Goal: Task Accomplishment & Management: Complete application form

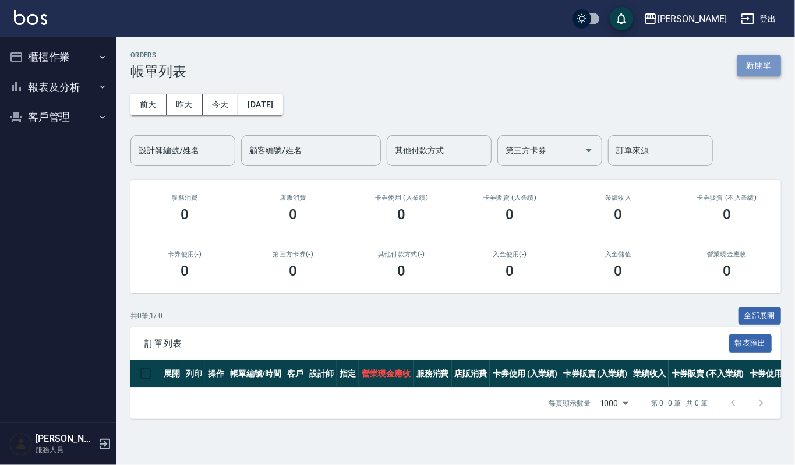
click at [773, 63] on button "新開單" at bounding box center [759, 66] width 44 height 22
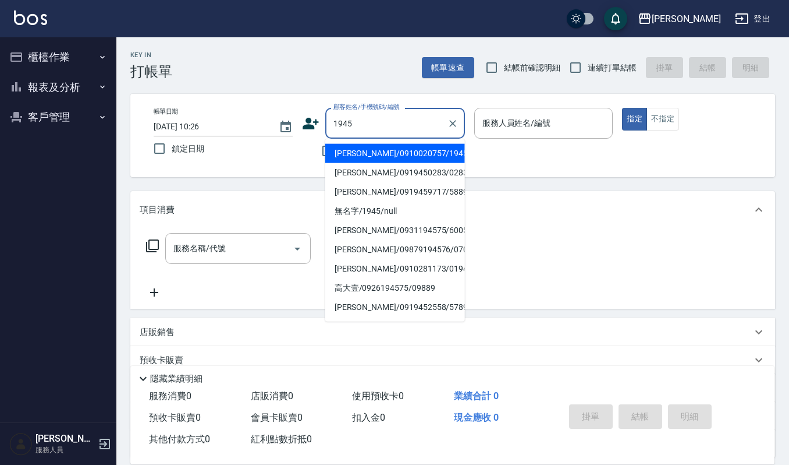
click at [381, 153] on li "[PERSON_NAME]/0910020757/1945" at bounding box center [395, 153] width 140 height 19
type input "[PERSON_NAME]/0910020757/1945"
type input "Ruby-17"
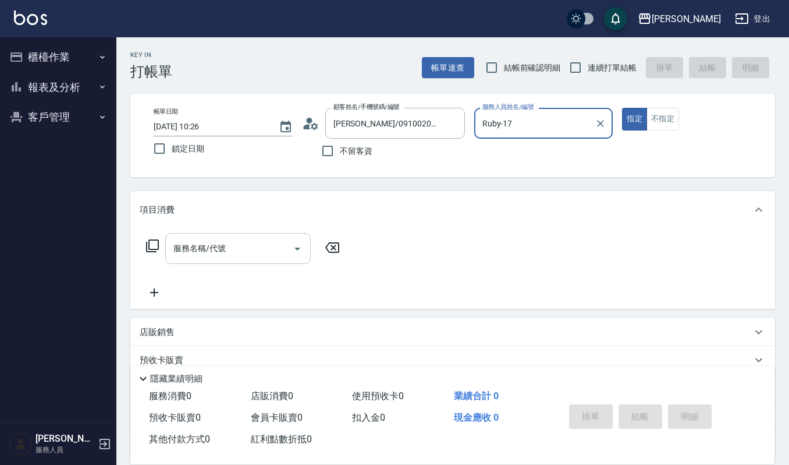
click at [257, 249] on input "服務名稱/代號" at bounding box center [230, 248] width 118 height 20
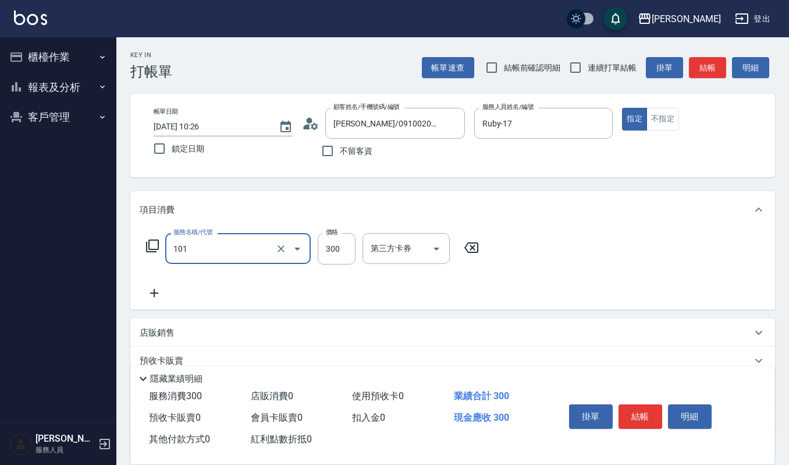
type input "一般洗髮(101)"
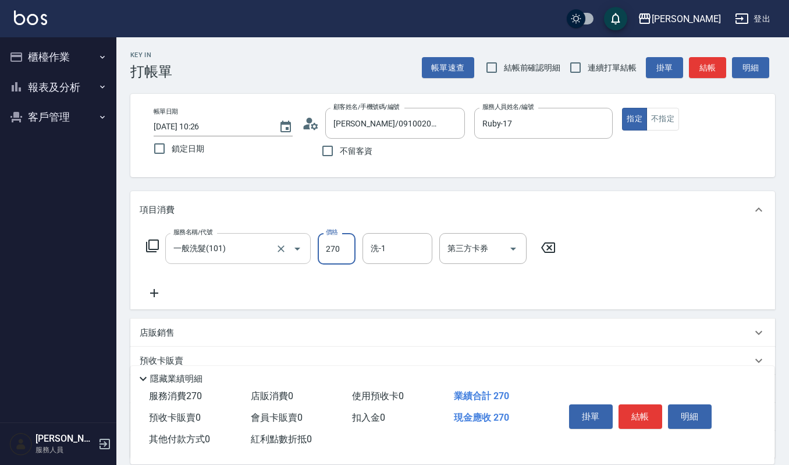
type input "270"
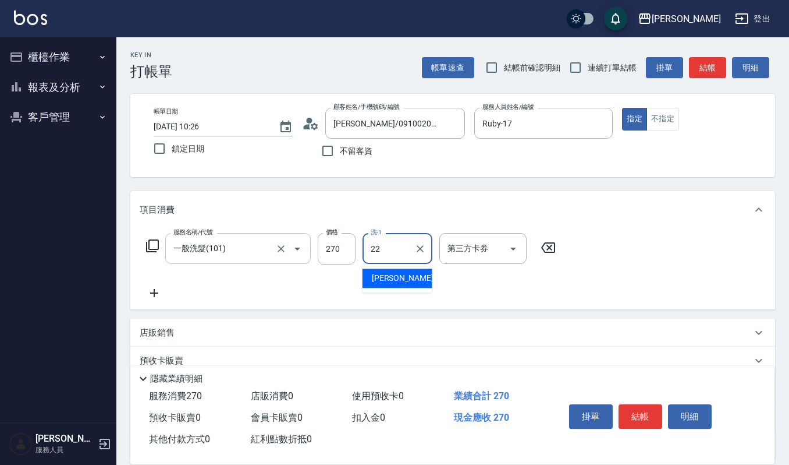
type input "[PERSON_NAME]-22"
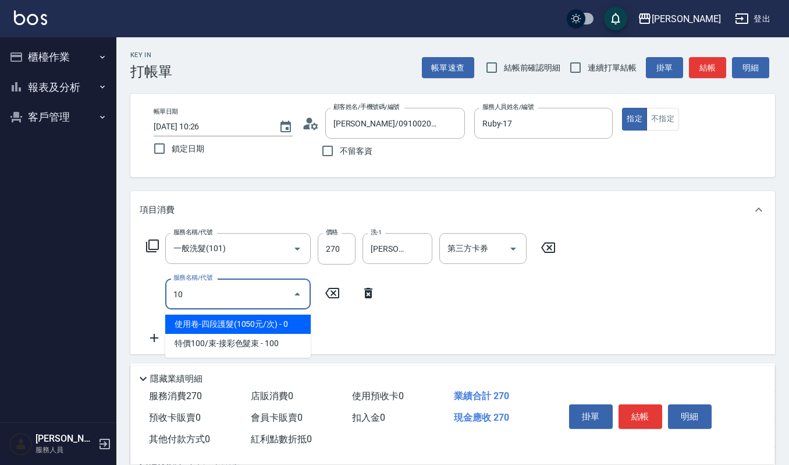
type input "1"
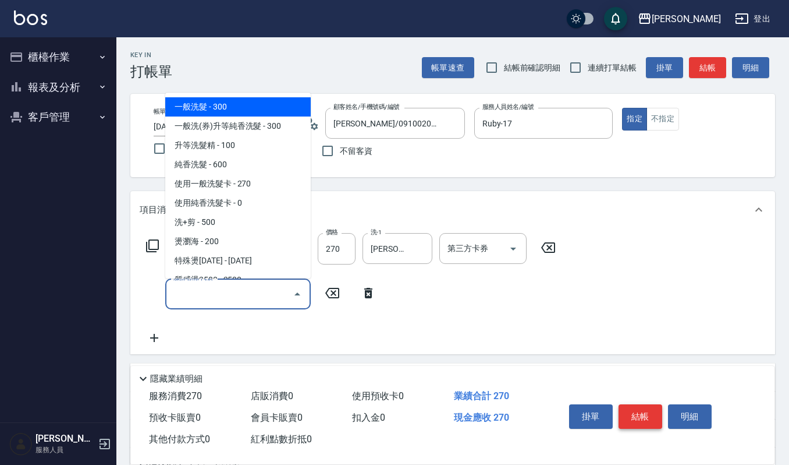
click at [632, 410] on button "結帳" at bounding box center [641, 416] width 44 height 24
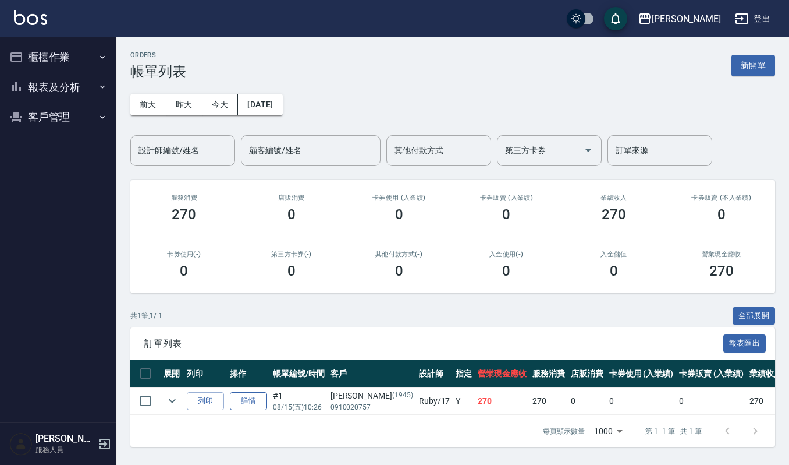
click at [252, 406] on link "詳情" at bounding box center [248, 401] width 37 height 18
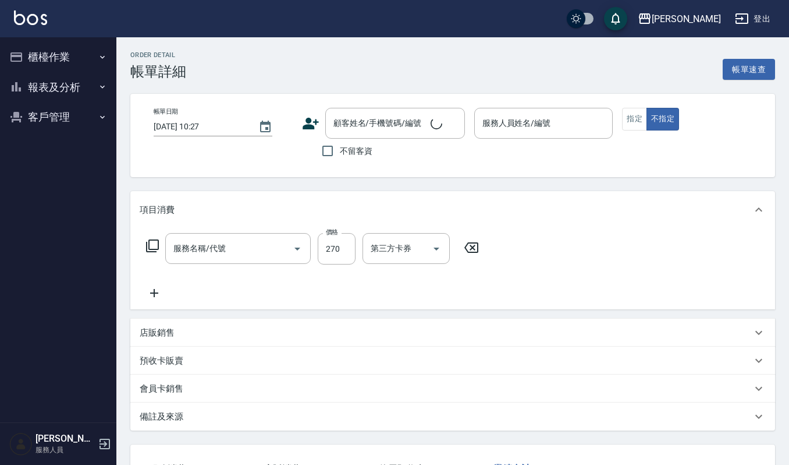
type input "2025/08/15 10:26"
type input "Ruby-17"
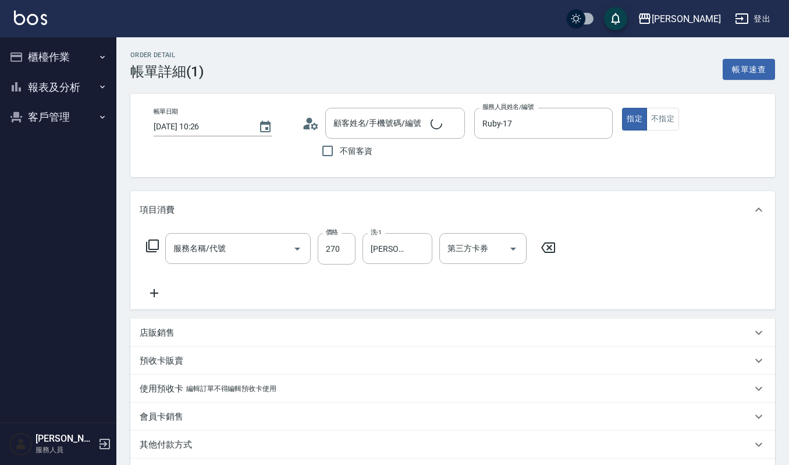
type input "[PERSON_NAME]/0910020757/1945"
type input "一般洗髮(101)"
click at [159, 296] on icon at bounding box center [154, 293] width 29 height 14
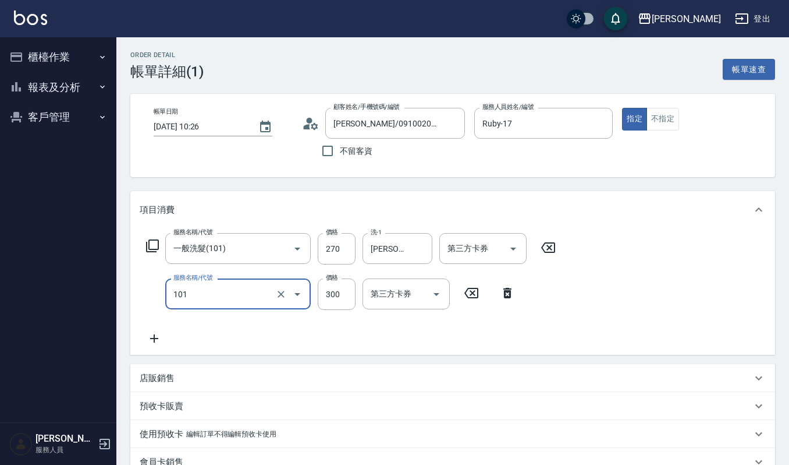
type input "一般洗髮(101)"
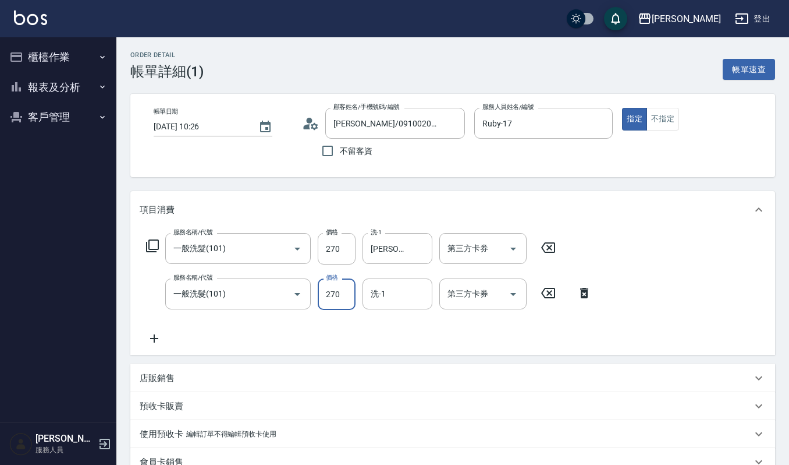
type input "270"
type input "Ruby-17"
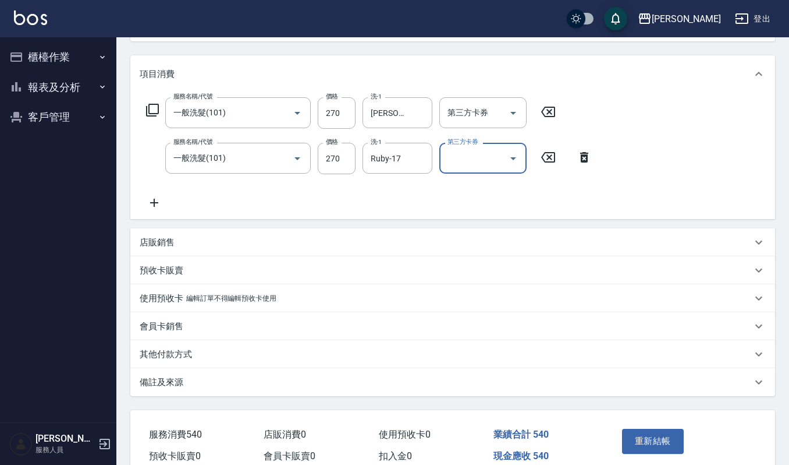
scroll to position [190, 0]
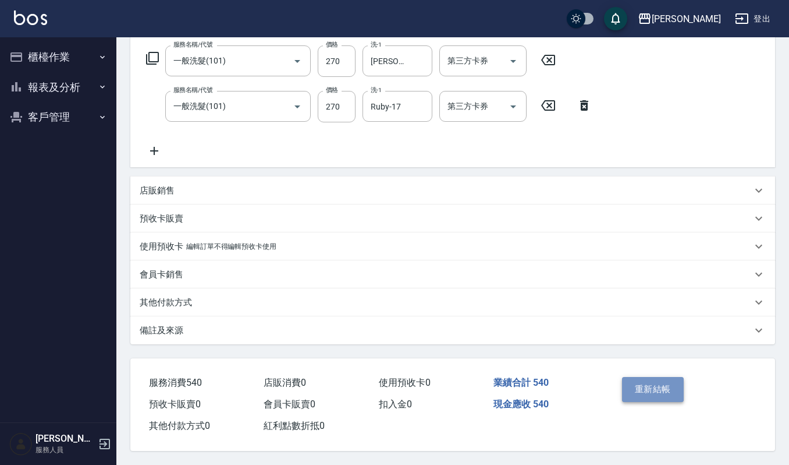
click at [630, 377] on button "重新結帳" at bounding box center [653, 389] width 62 height 24
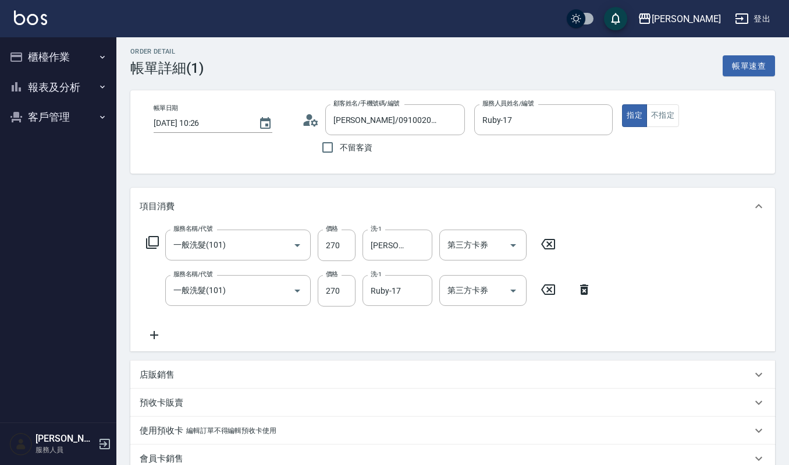
scroll to position [0, 0]
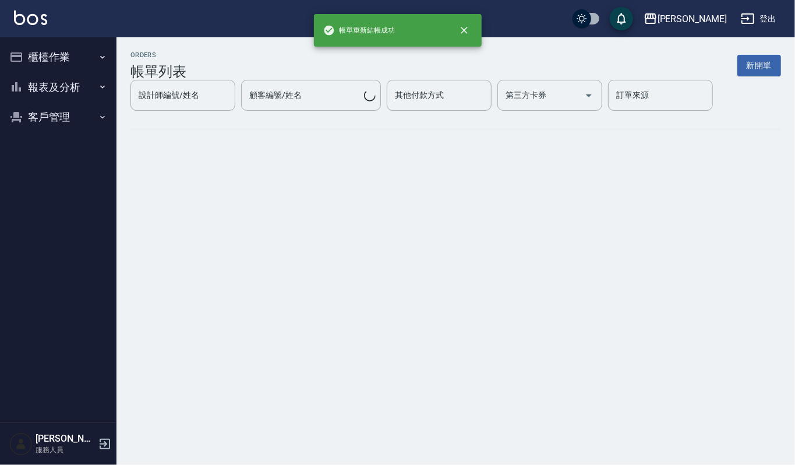
click at [435, 171] on div "ORDERS 帳單列表 新開單 設計師編號/姓名 設計師編號/姓名 顧客編號/姓名 顧客編號/姓名 其他付款方式 其他付款方式 第三方卡券 第三方卡券 訂單來…" at bounding box center [397, 232] width 795 height 465
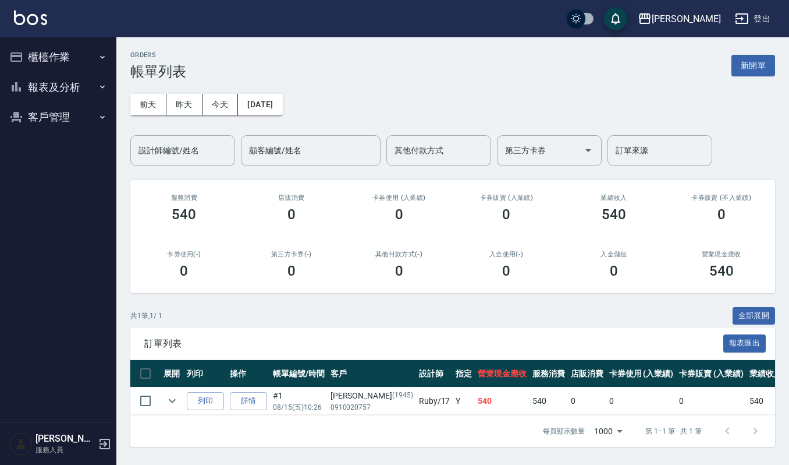
click at [419, 80] on div "前天 昨天 今天 2025/08/15 設計師編號/姓名 設計師編號/姓名 顧客編號/姓名 顧客編號/姓名 其他付款方式 其他付款方式 第三方卡券 第三方卡券…" at bounding box center [452, 123] width 645 height 86
click at [745, 73] on button "新開單" at bounding box center [754, 66] width 44 height 22
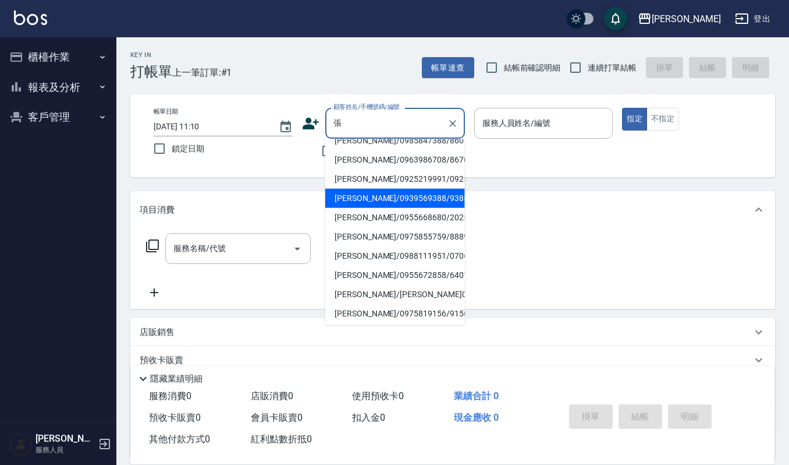
scroll to position [155, 0]
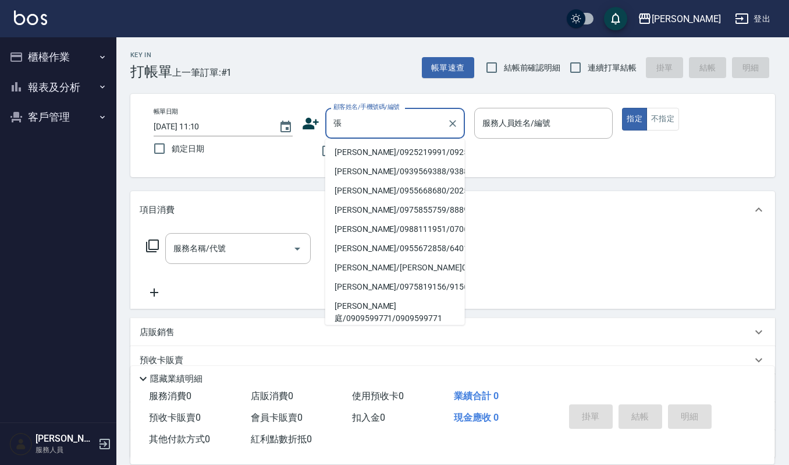
click at [391, 85] on li "[PERSON_NAME]/0989786606/800610" at bounding box center [395, 75] width 140 height 19
type input "[PERSON_NAME]/0989786606/800610"
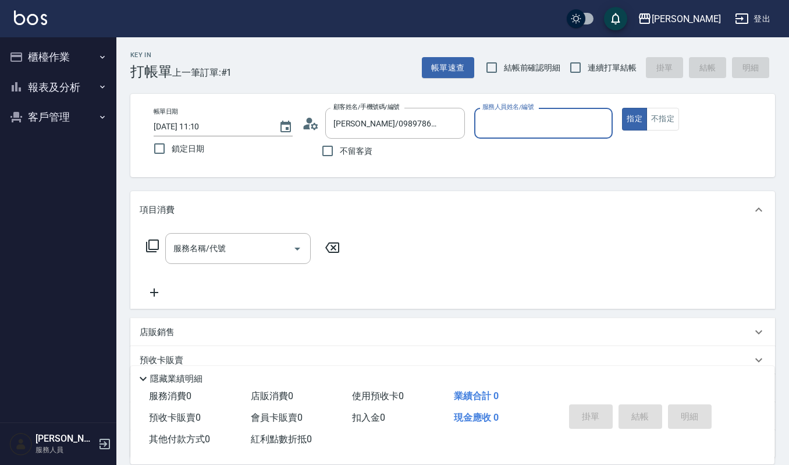
type input "Sammi-8"
click at [440, 90] on div "Key In 打帳單 上一筆訂單:#1 帳單速查 結帳前確認明細 連續打單結帳 掛單 結帳 明細 帳單日期 [DATE] 11:10 鎖定日期 顧客姓名/手機…" at bounding box center [452, 302] width 673 height 530
click at [454, 122] on icon "Clear" at bounding box center [453, 124] width 12 height 12
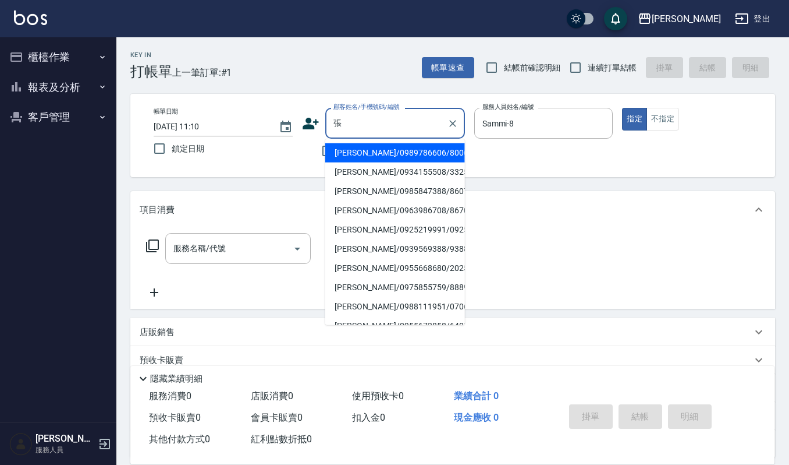
scroll to position [155, 0]
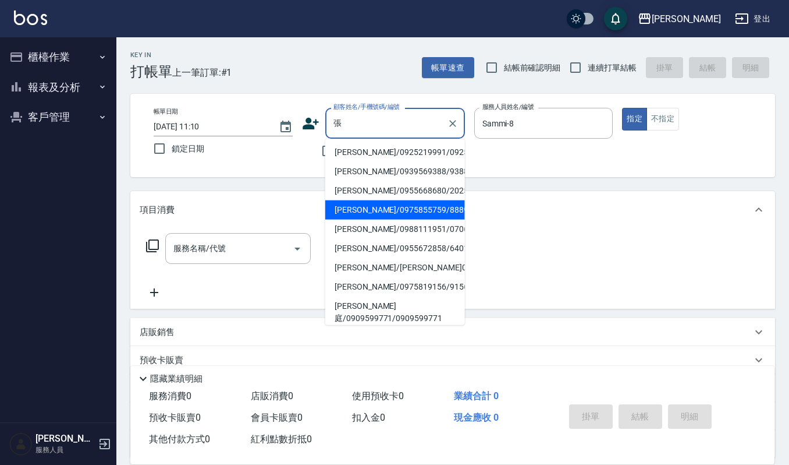
click at [380, 219] on li "[PERSON_NAME]/0975855759/8889" at bounding box center [395, 209] width 140 height 19
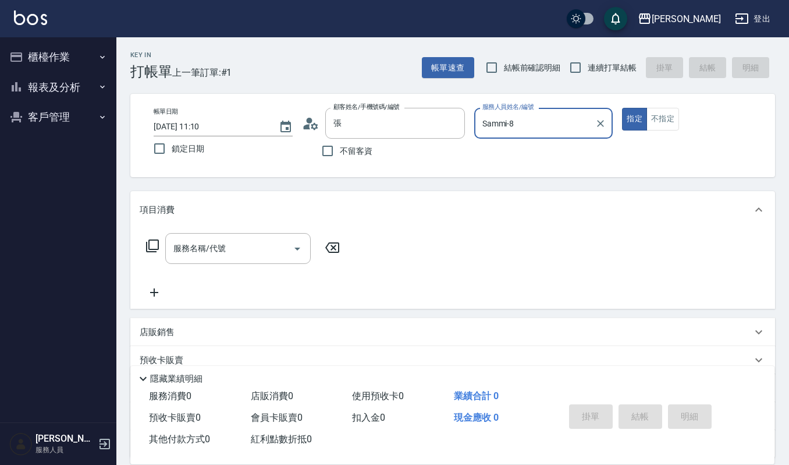
type input "[PERSON_NAME]/0975855759/8889"
type input "[PERSON_NAME]-4"
click at [243, 244] on input "服務名稱/代號" at bounding box center [230, 248] width 118 height 20
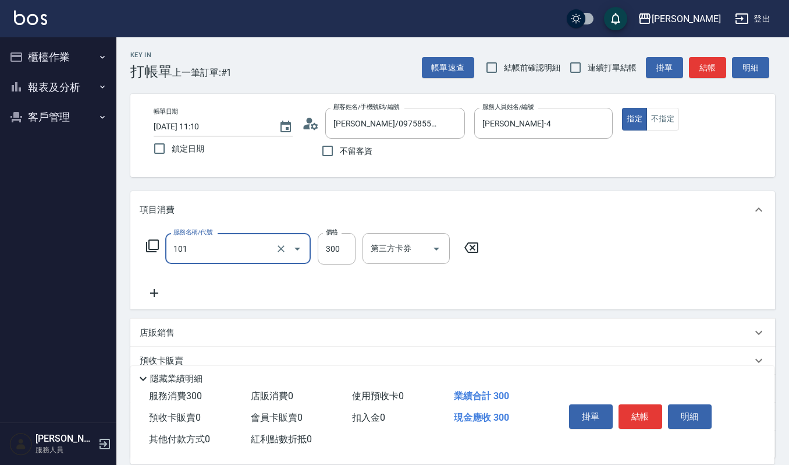
type input "一般洗髮(101)"
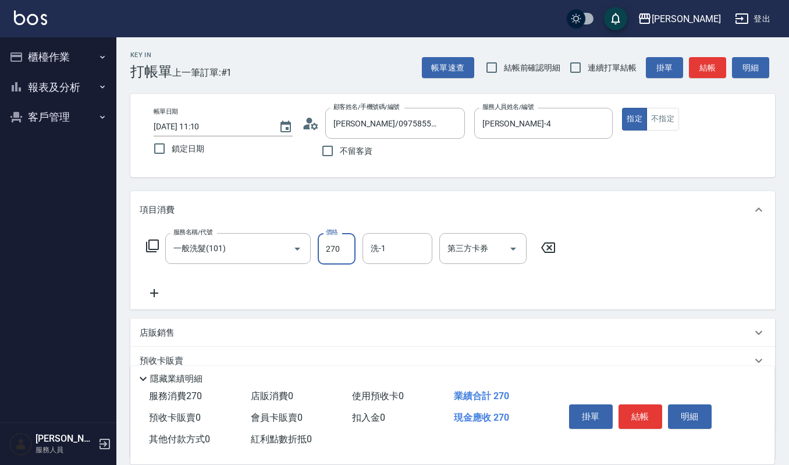
type input "270"
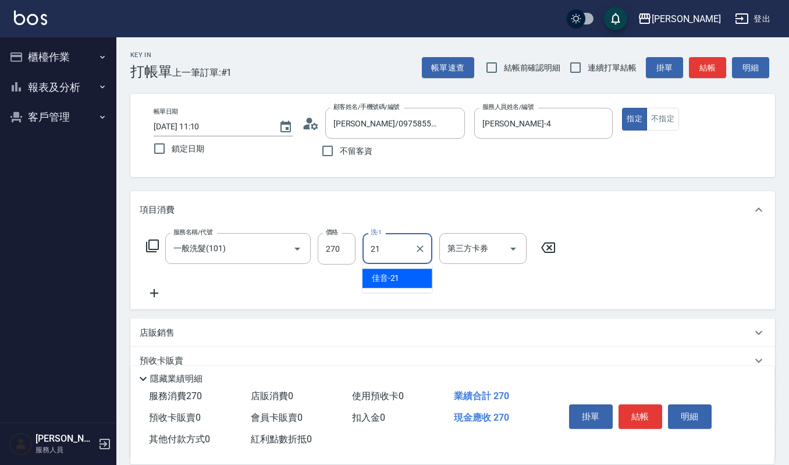
type input "佳音-21"
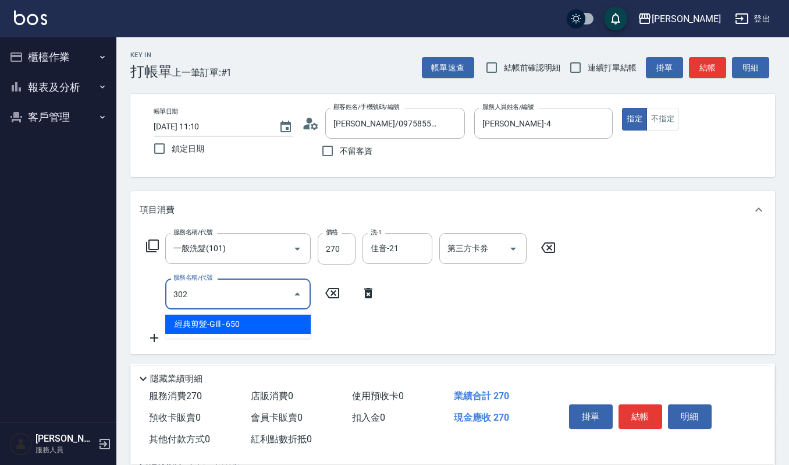
type input "經典剪髮-Gill(302)"
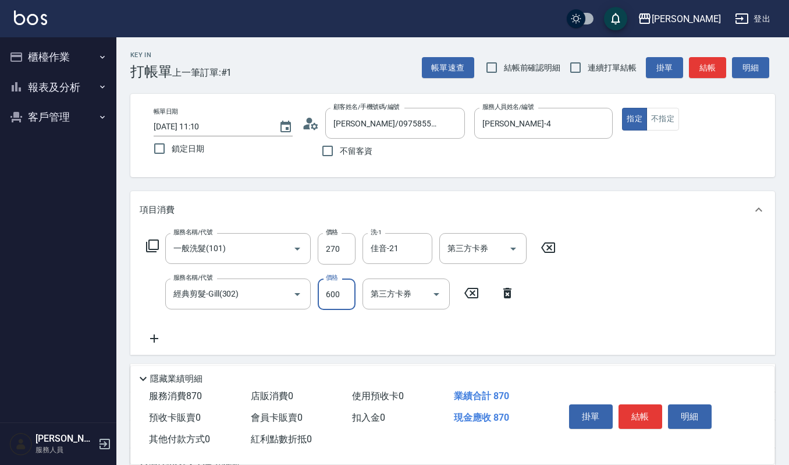
type input "600"
click at [644, 407] on button "結帳" at bounding box center [641, 416] width 44 height 24
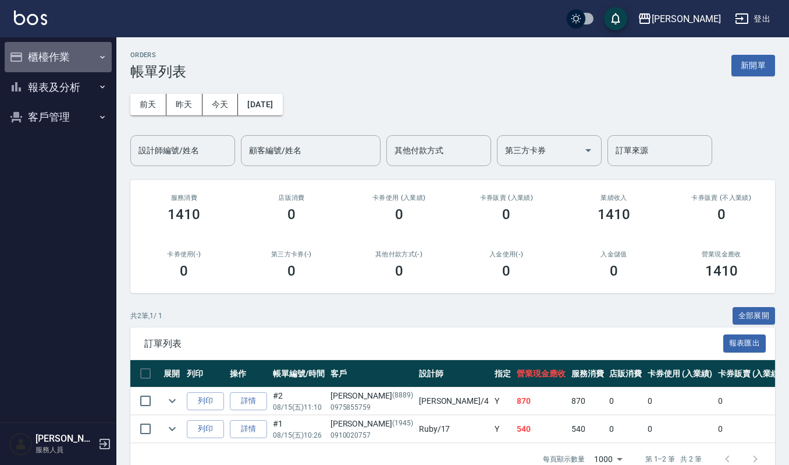
click at [54, 68] on button "櫃檯作業" at bounding box center [58, 57] width 107 height 30
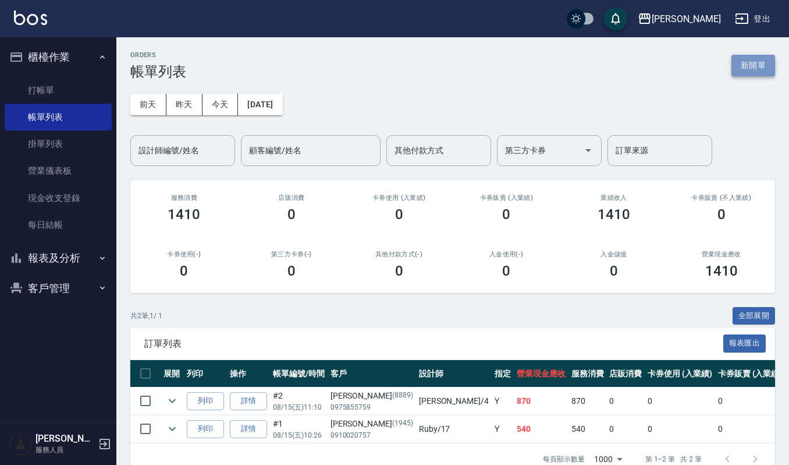
click at [759, 68] on button "新開單" at bounding box center [754, 66] width 44 height 22
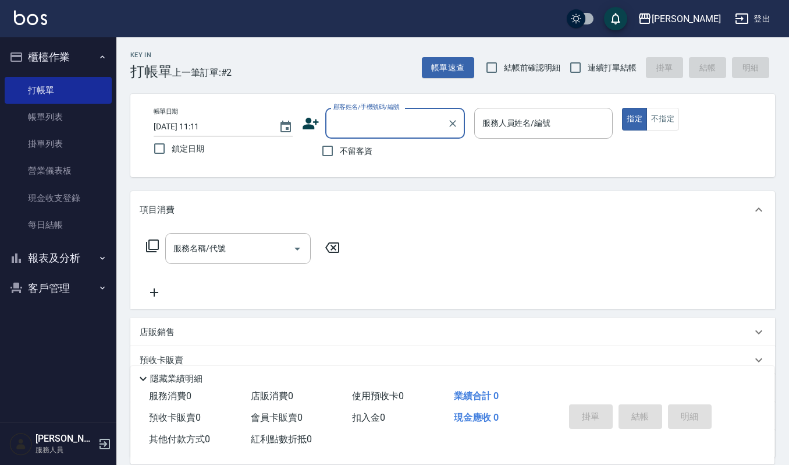
click at [382, 119] on input "顧客姓名/手機號碼/編號" at bounding box center [387, 123] width 112 height 20
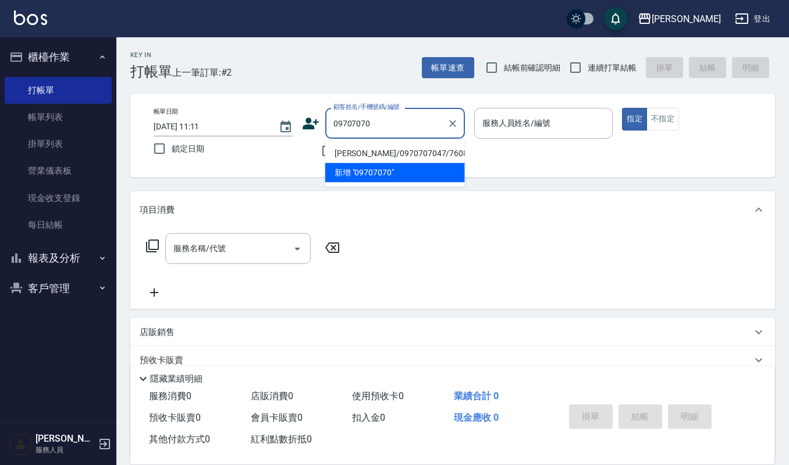
click at [402, 154] on li "[PERSON_NAME]/0970707047/760815" at bounding box center [395, 153] width 140 height 19
type input "[PERSON_NAME]/0970707047/760815"
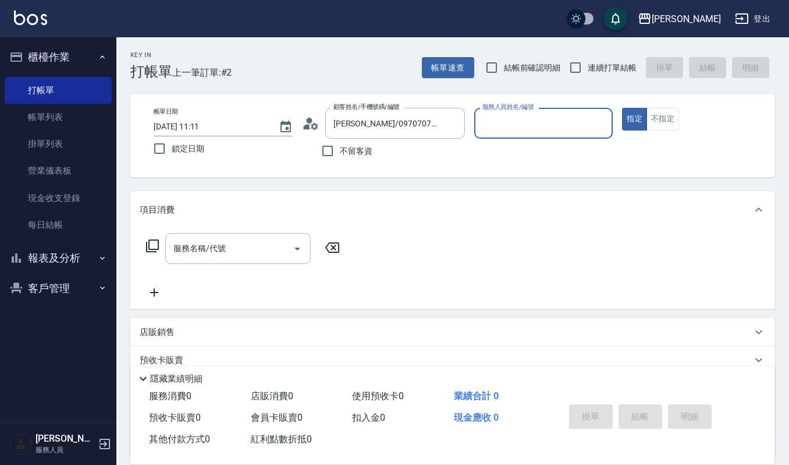
type input "[PERSON_NAME]-4"
click at [317, 125] on icon at bounding box center [314, 125] width 7 height 7
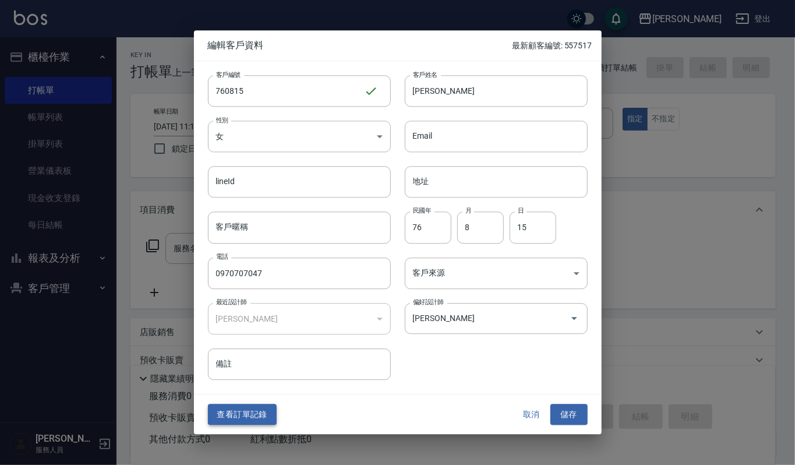
click at [247, 413] on button "查看訂單記錄" at bounding box center [242, 414] width 69 height 22
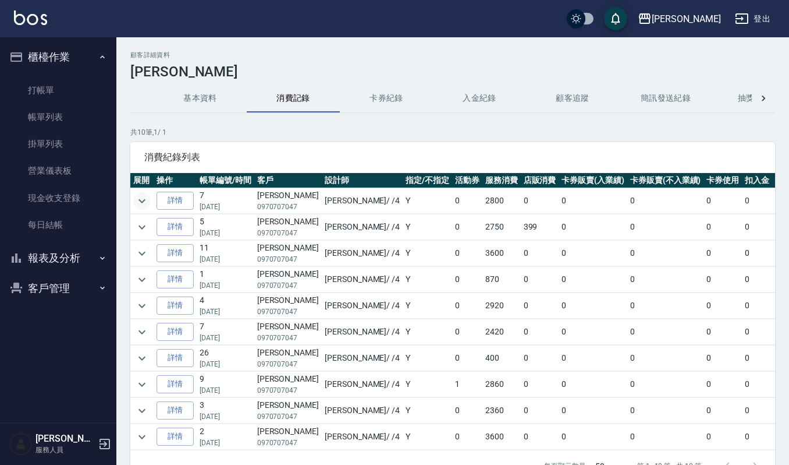
click at [139, 200] on icon "expand row" at bounding box center [142, 201] width 7 height 4
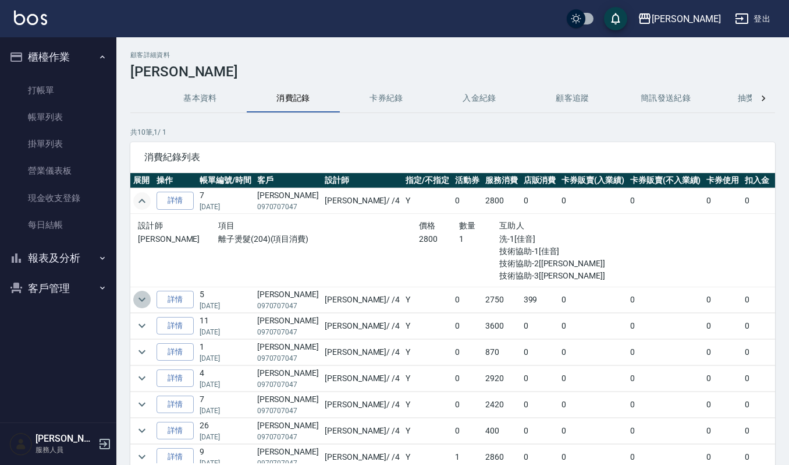
click at [140, 303] on icon "expand row" at bounding box center [142, 299] width 14 height 14
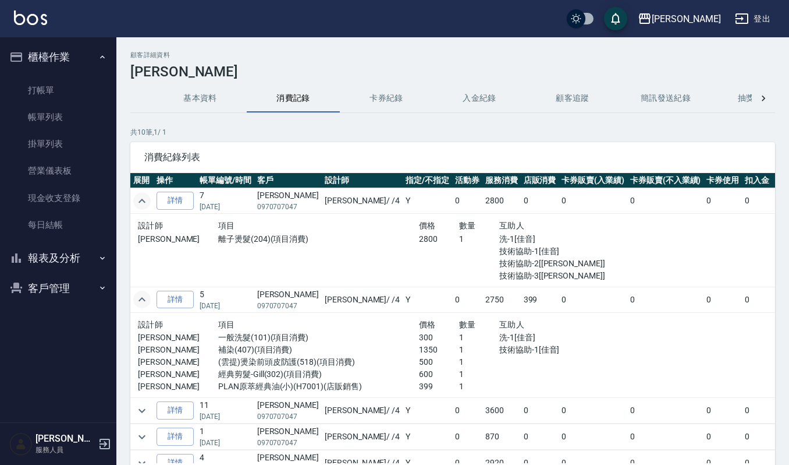
scroll to position [77, 0]
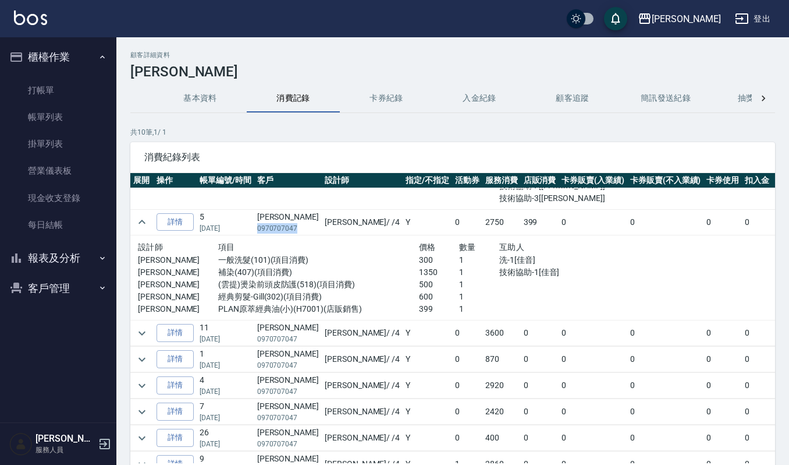
drag, startPoint x: 255, startPoint y: 229, endPoint x: 295, endPoint y: 231, distance: 39.7
click at [295, 231] on td "[PERSON_NAME]0970707047" at bounding box center [288, 222] width 68 height 26
copy p "0970707047"
click at [55, 115] on link "帳單列表" at bounding box center [58, 117] width 107 height 27
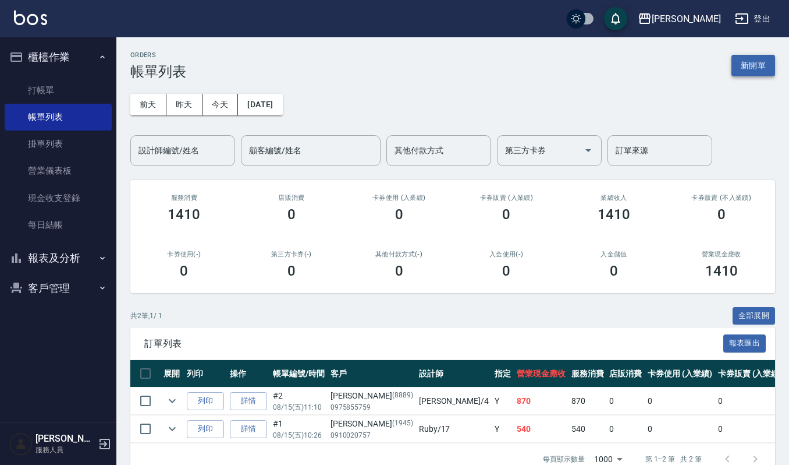
click at [774, 73] on button "新開單" at bounding box center [754, 66] width 44 height 22
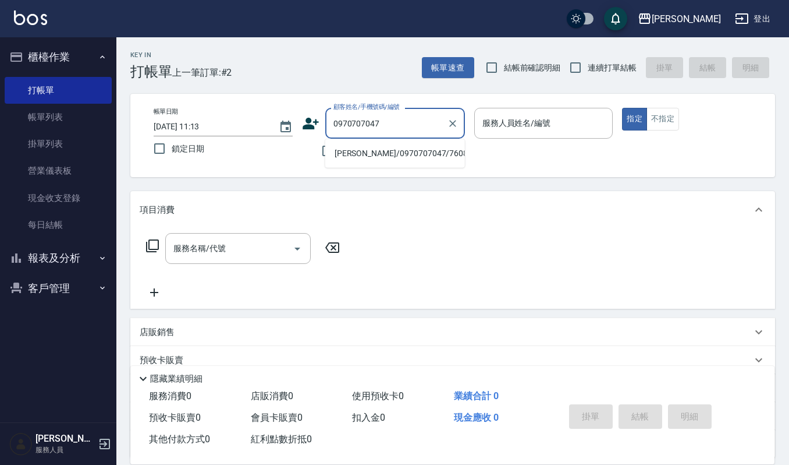
click at [399, 150] on li "[PERSON_NAME]/0970707047/760815" at bounding box center [395, 153] width 140 height 19
type input "[PERSON_NAME]/0970707047/760815"
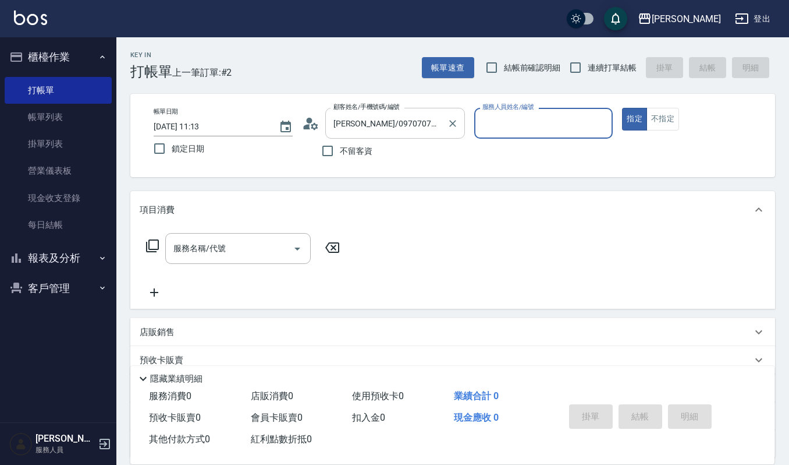
type input "[PERSON_NAME]-4"
click at [261, 258] on input "服務名稱/代號" at bounding box center [230, 248] width 118 height 20
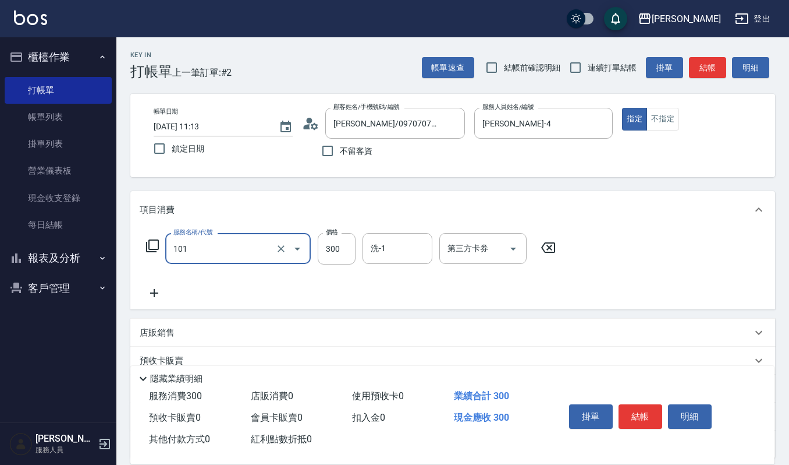
type input "一般洗髮(101)"
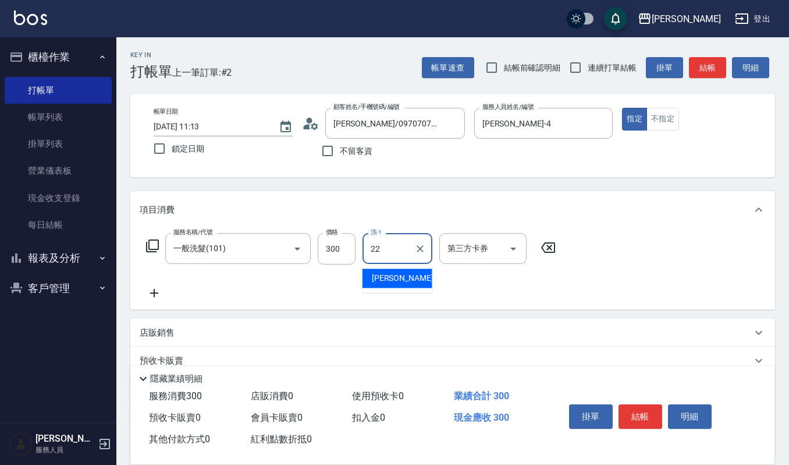
type input "[PERSON_NAME]-22"
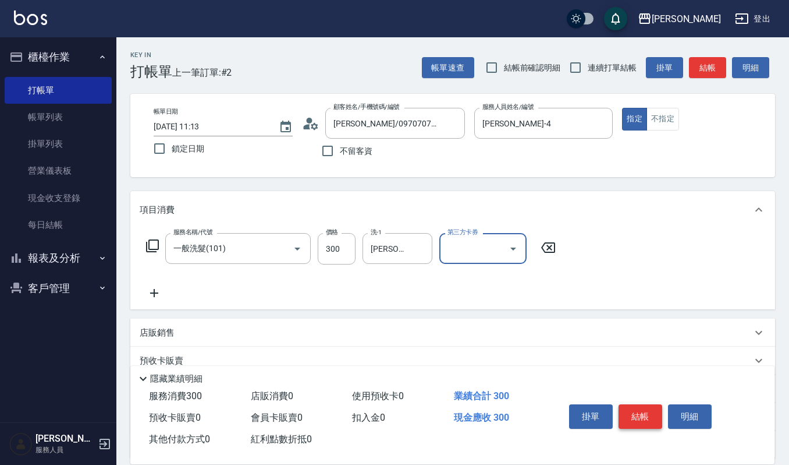
click at [645, 418] on button "結帳" at bounding box center [641, 416] width 44 height 24
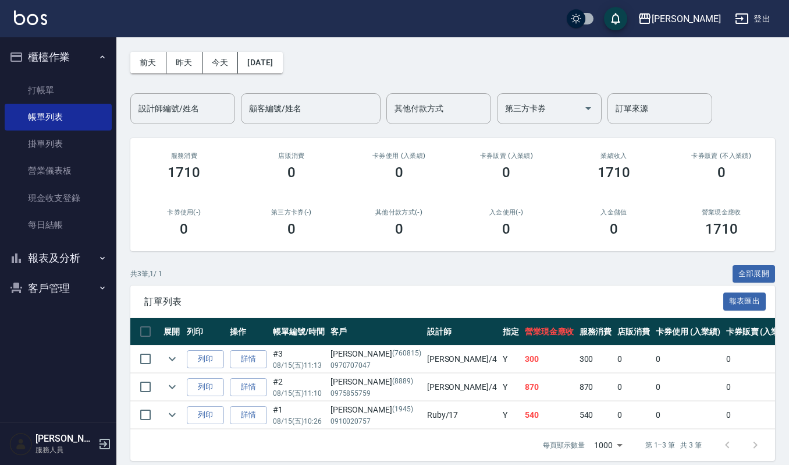
scroll to position [64, 0]
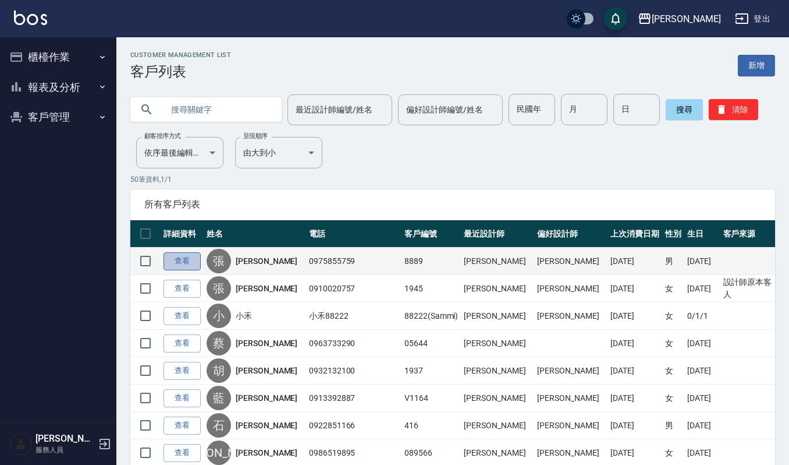
click at [196, 268] on link "查看" at bounding box center [182, 261] width 37 height 18
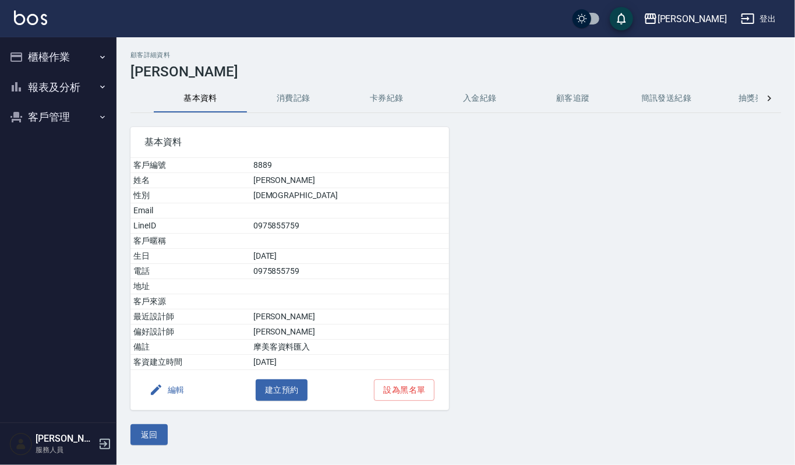
click at [296, 94] on button "消費記錄" at bounding box center [293, 98] width 93 height 28
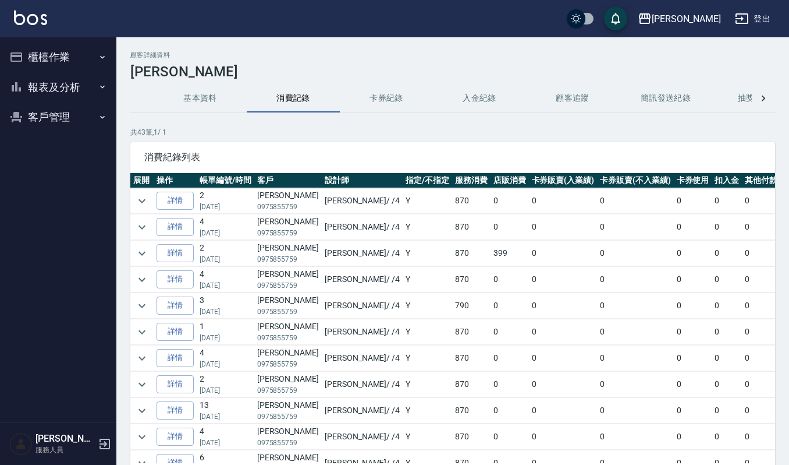
click at [45, 126] on button "客戶管理" at bounding box center [58, 117] width 107 height 30
click at [49, 157] on link "客戶列表" at bounding box center [58, 150] width 107 height 27
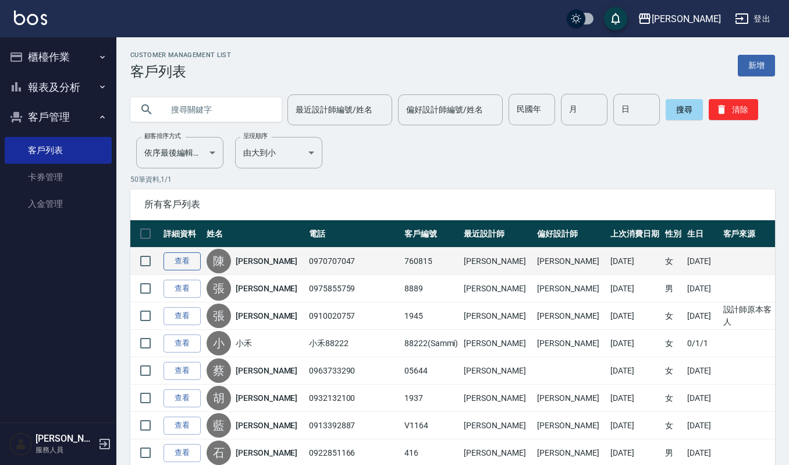
click at [185, 259] on link "查看" at bounding box center [182, 261] width 37 height 18
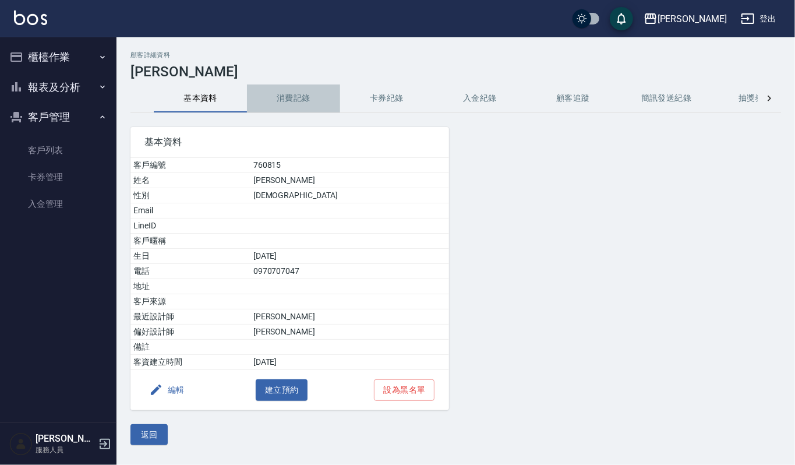
click at [320, 91] on button "消費記錄" at bounding box center [293, 98] width 93 height 28
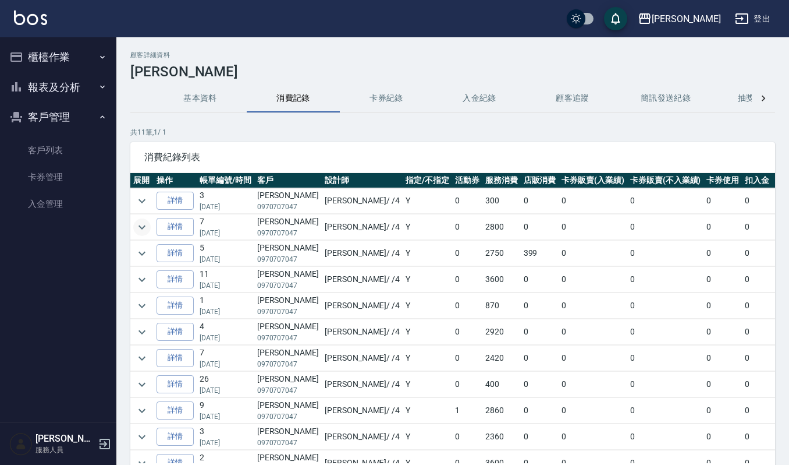
click at [146, 225] on icon "expand row" at bounding box center [142, 227] width 14 height 14
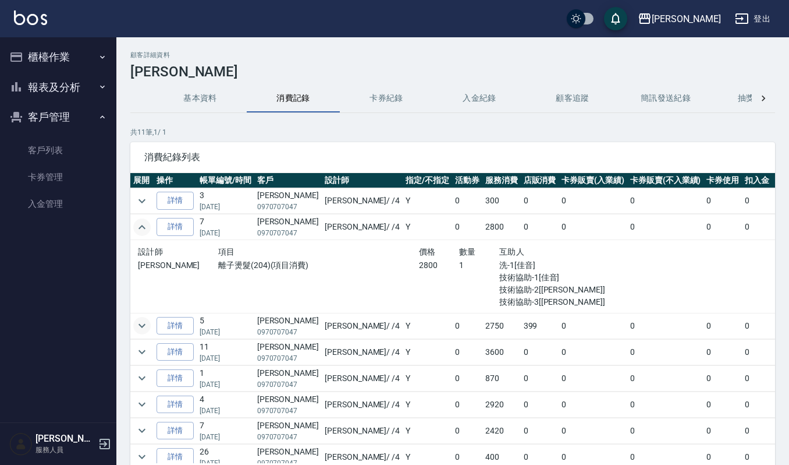
click at [140, 328] on icon "expand row" at bounding box center [142, 325] width 14 height 14
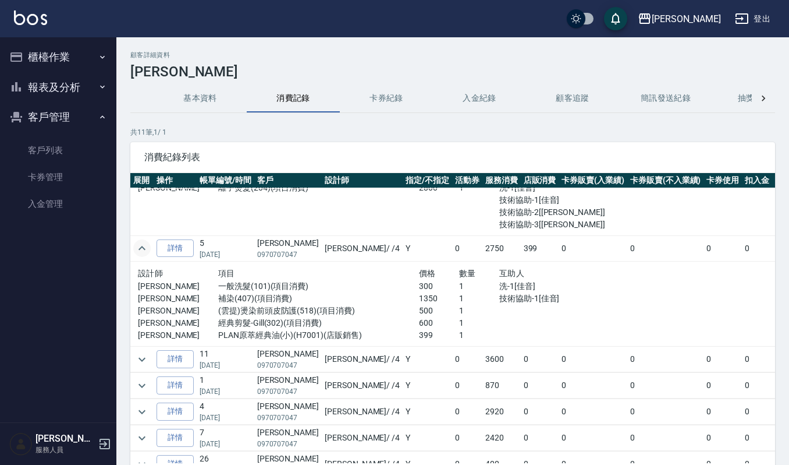
scroll to position [155, 0]
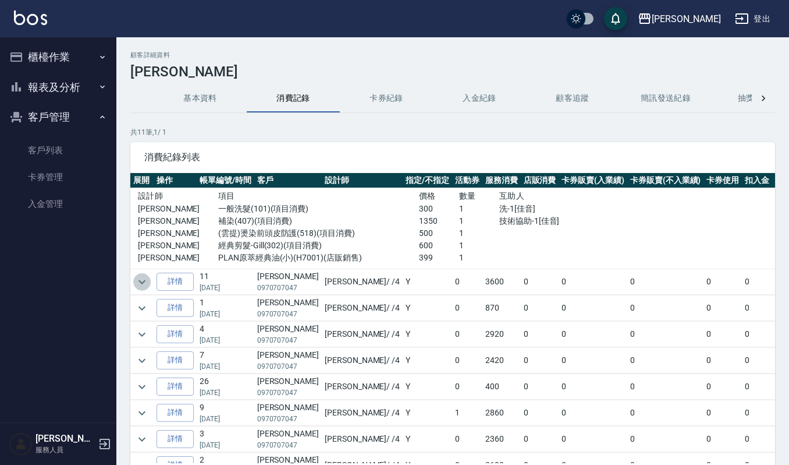
click at [145, 278] on icon "expand row" at bounding box center [142, 282] width 14 height 14
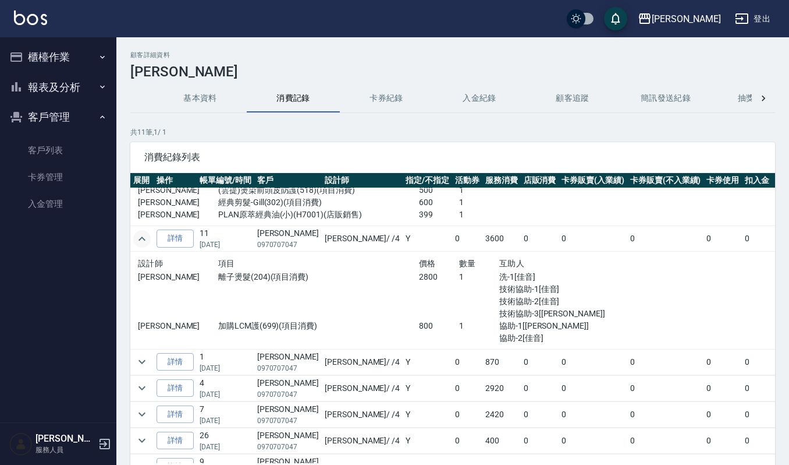
scroll to position [233, 0]
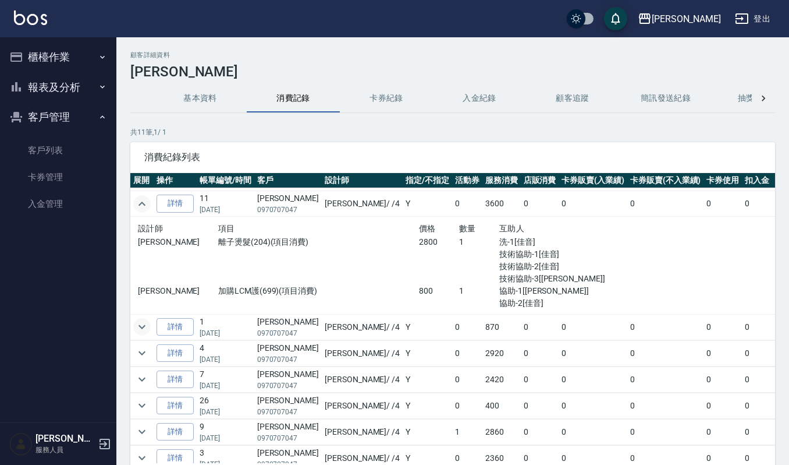
click at [140, 327] on icon "expand row" at bounding box center [142, 327] width 14 height 14
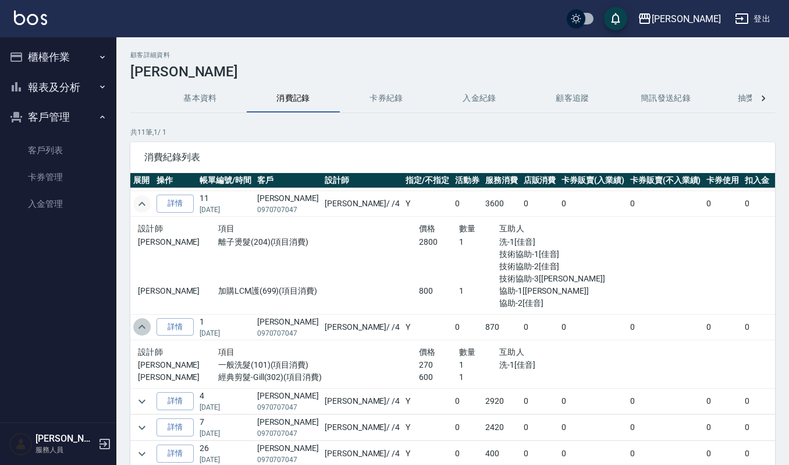
click at [140, 327] on icon "expand row" at bounding box center [142, 327] width 14 height 14
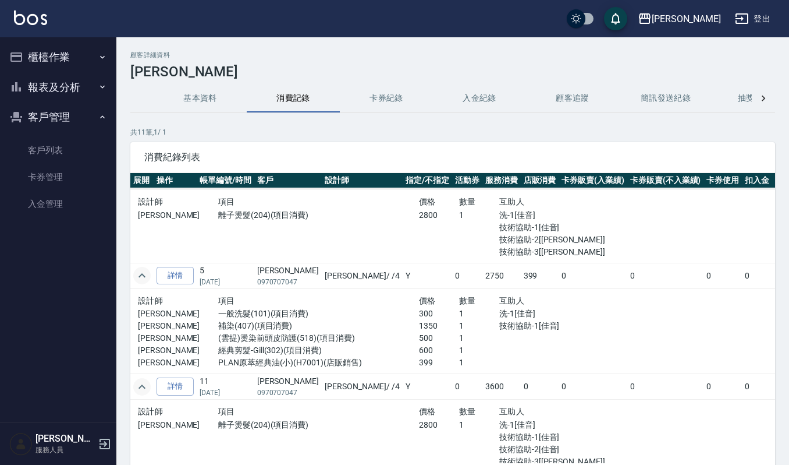
scroll to position [0, 0]
